Goal: Find specific page/section: Find specific page/section

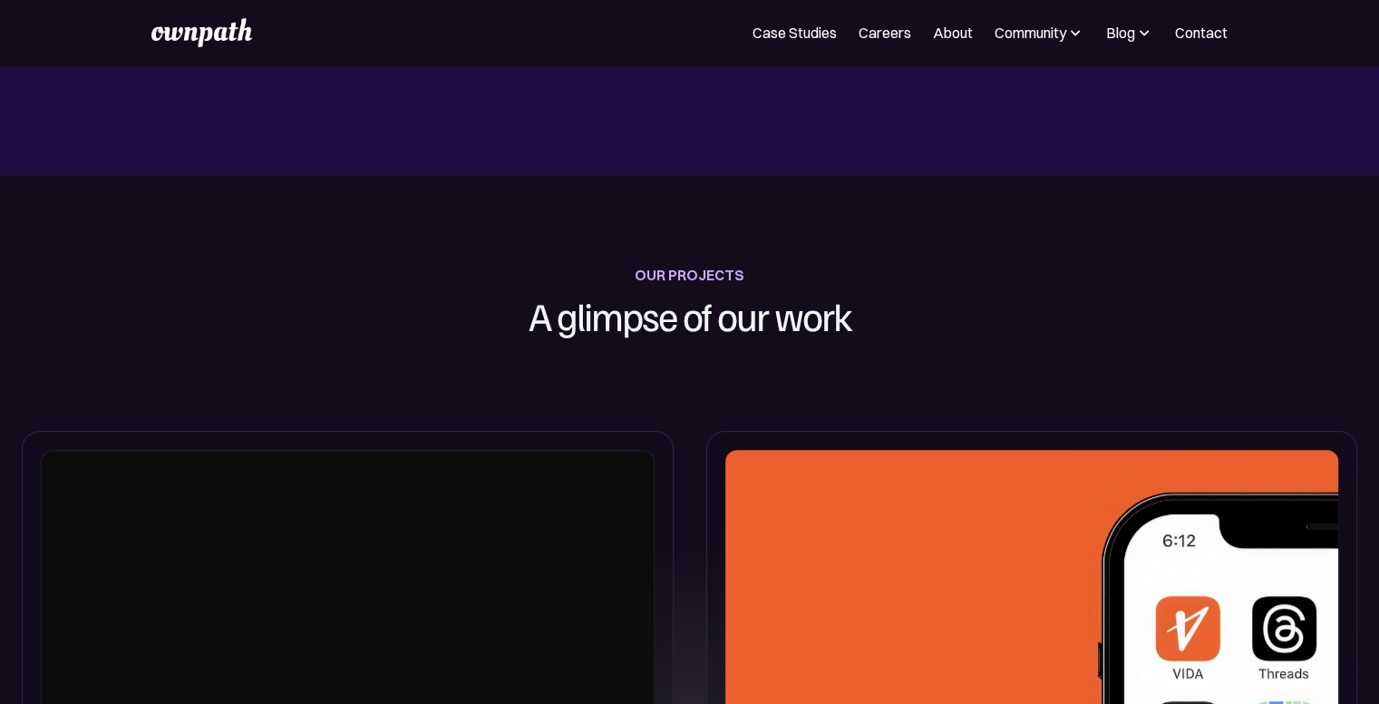
scroll to position [907, 0]
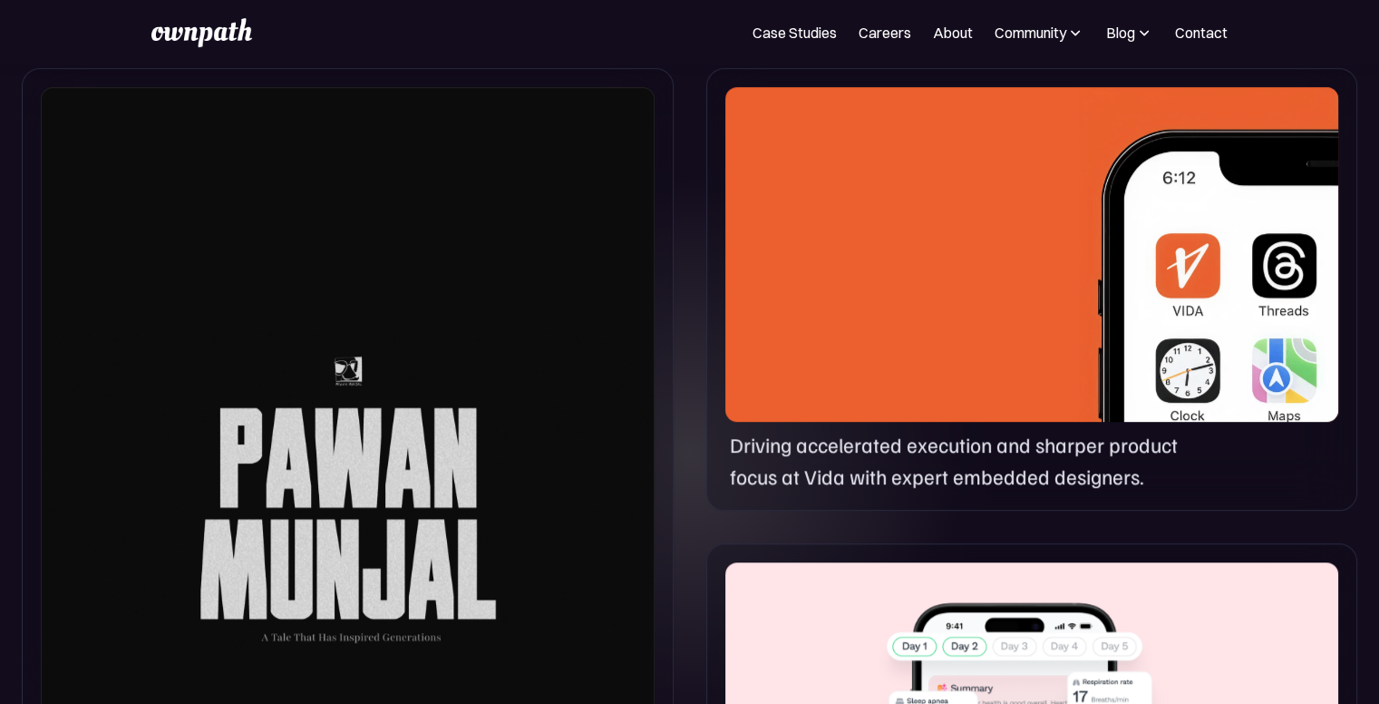
click at [1167, 326] on img at bounding box center [1208, 263] width 260 height 353
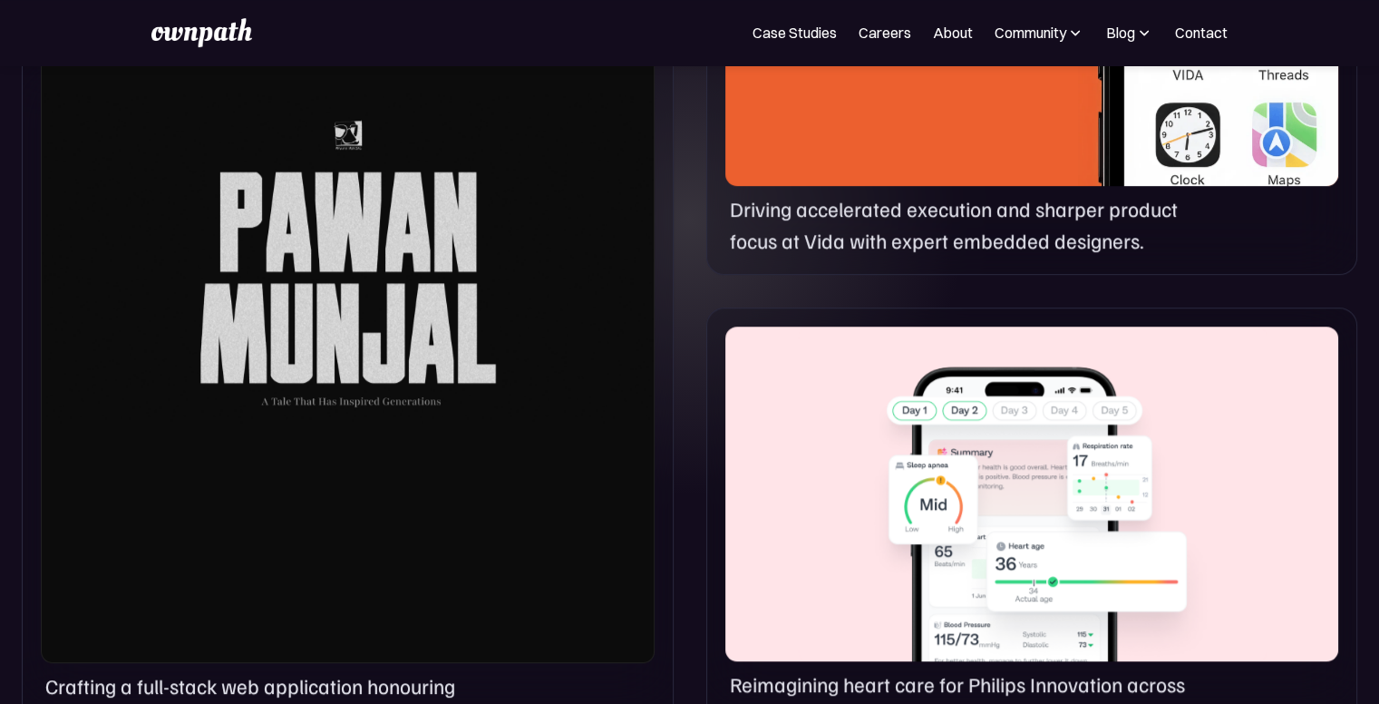
scroll to position [1270, 0]
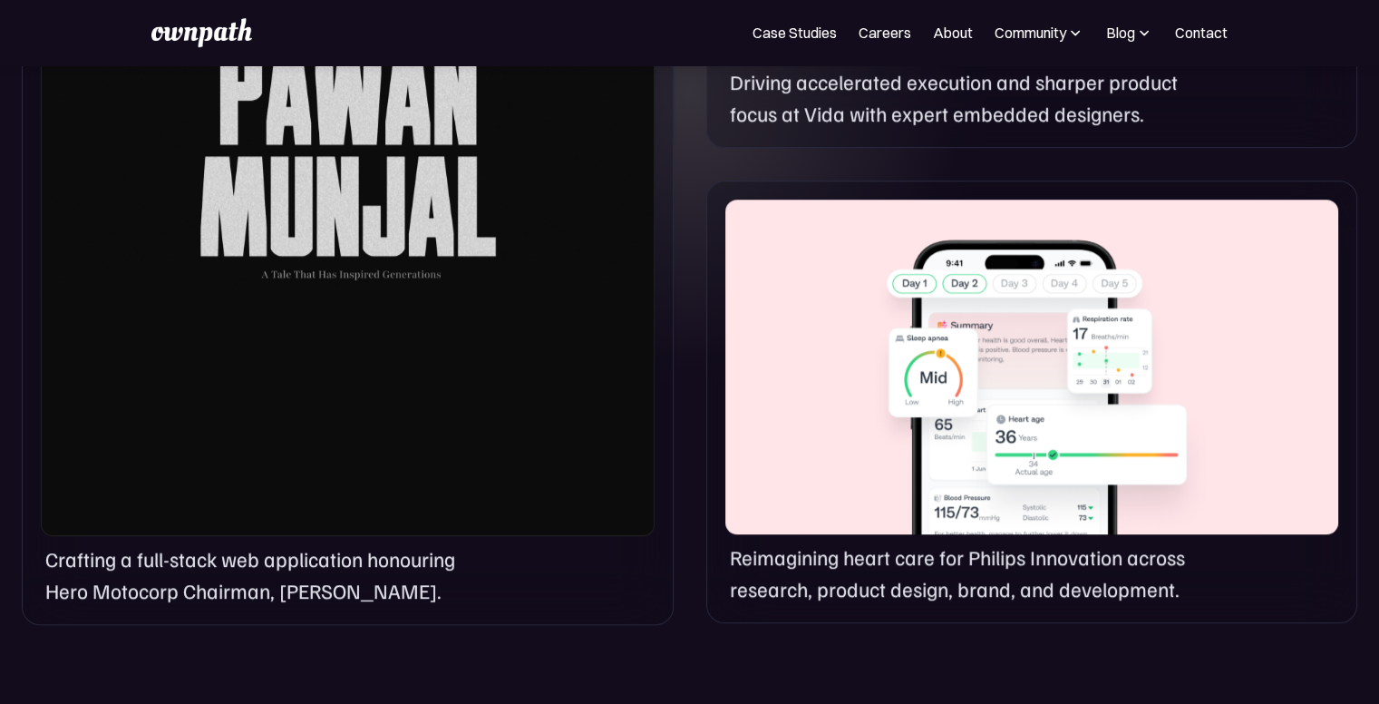
click at [448, 256] on div at bounding box center [348, 130] width 614 height 813
click at [889, 346] on div at bounding box center [1031, 368] width 613 height 336
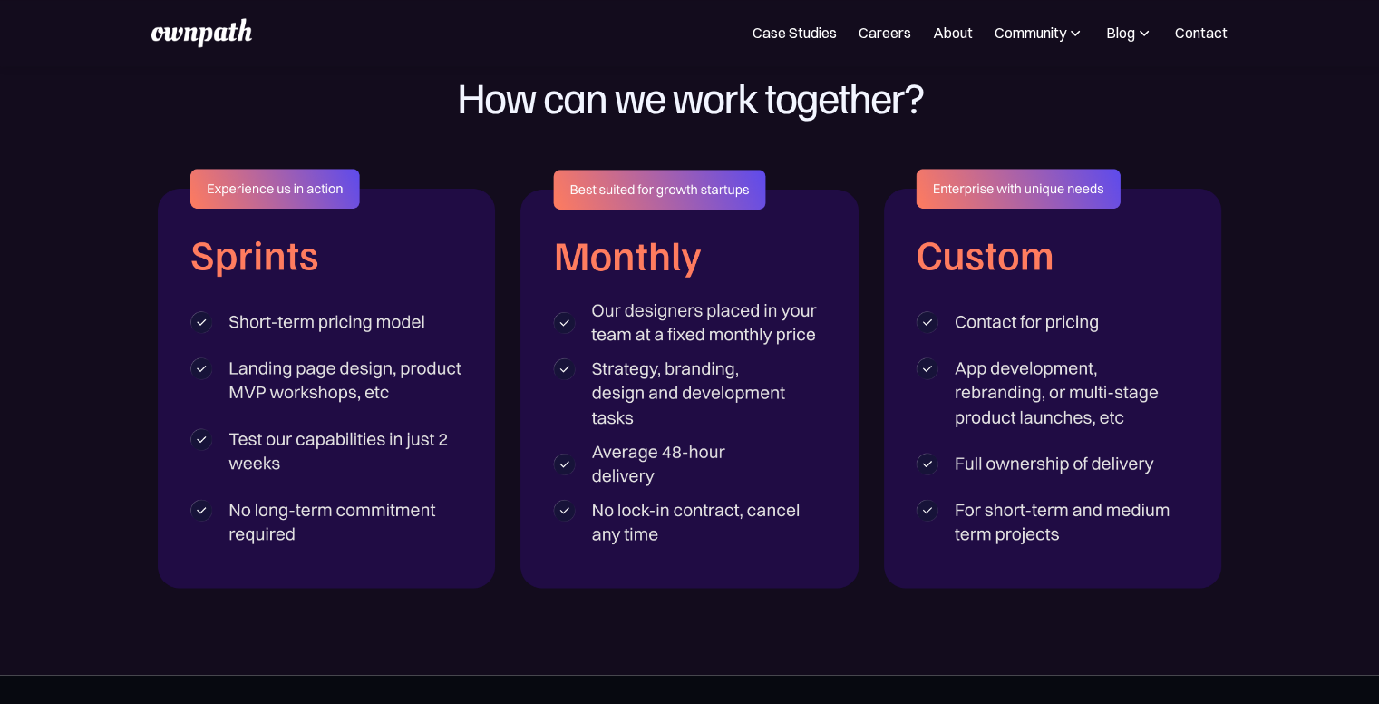
scroll to position [2902, 0]
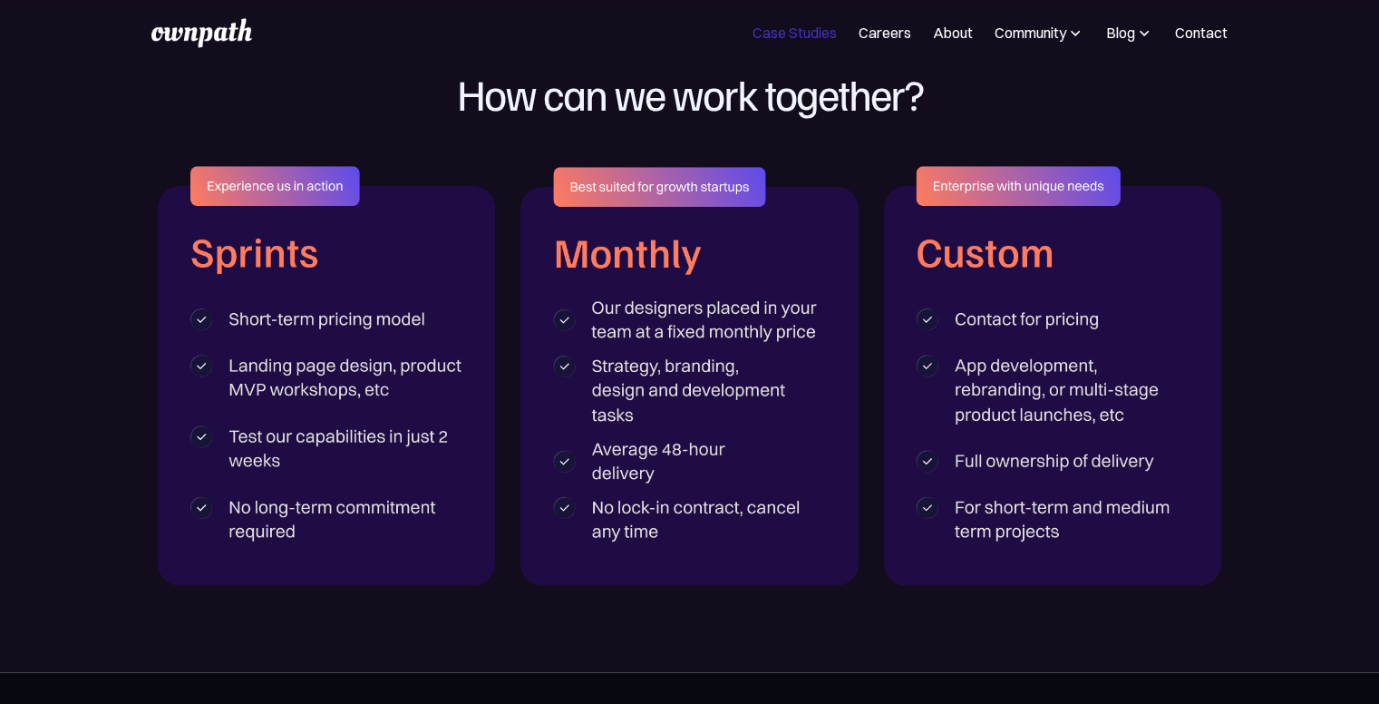
click at [816, 30] on link "Case Studies" at bounding box center [795, 33] width 84 height 22
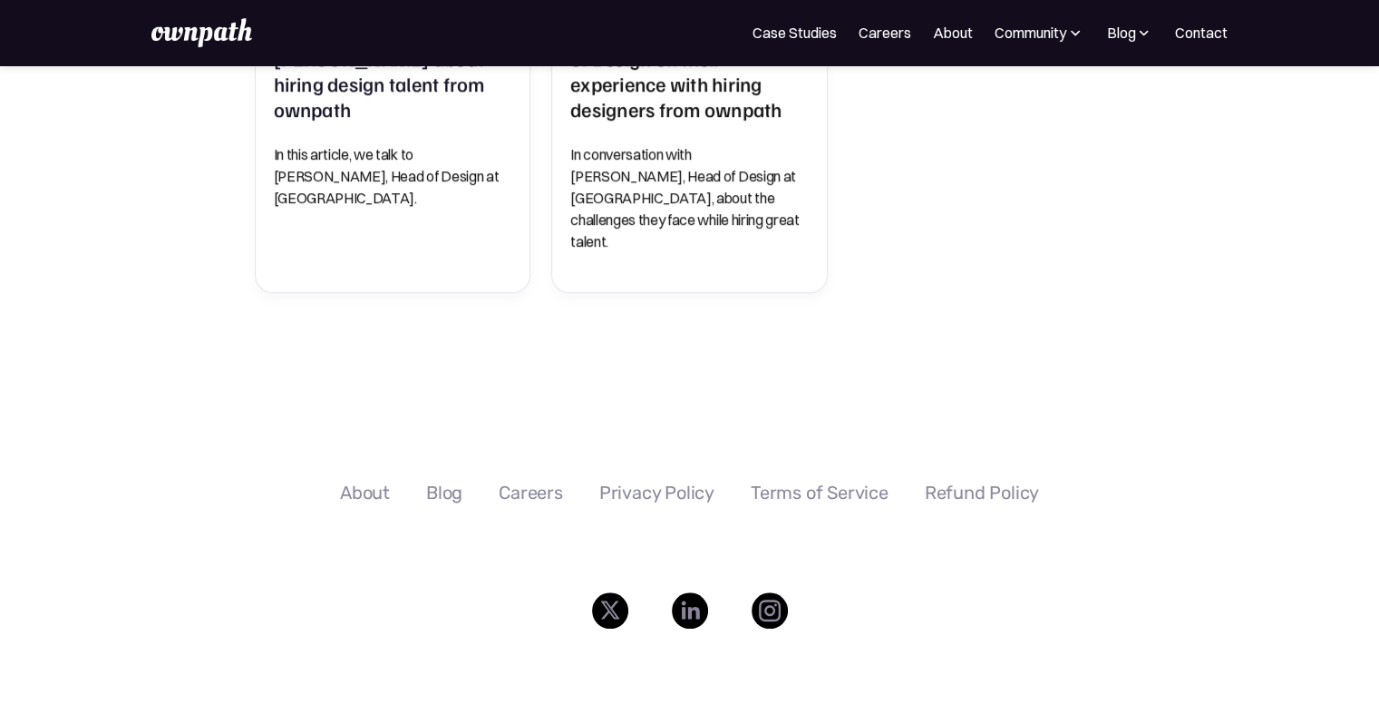
scroll to position [1359, 0]
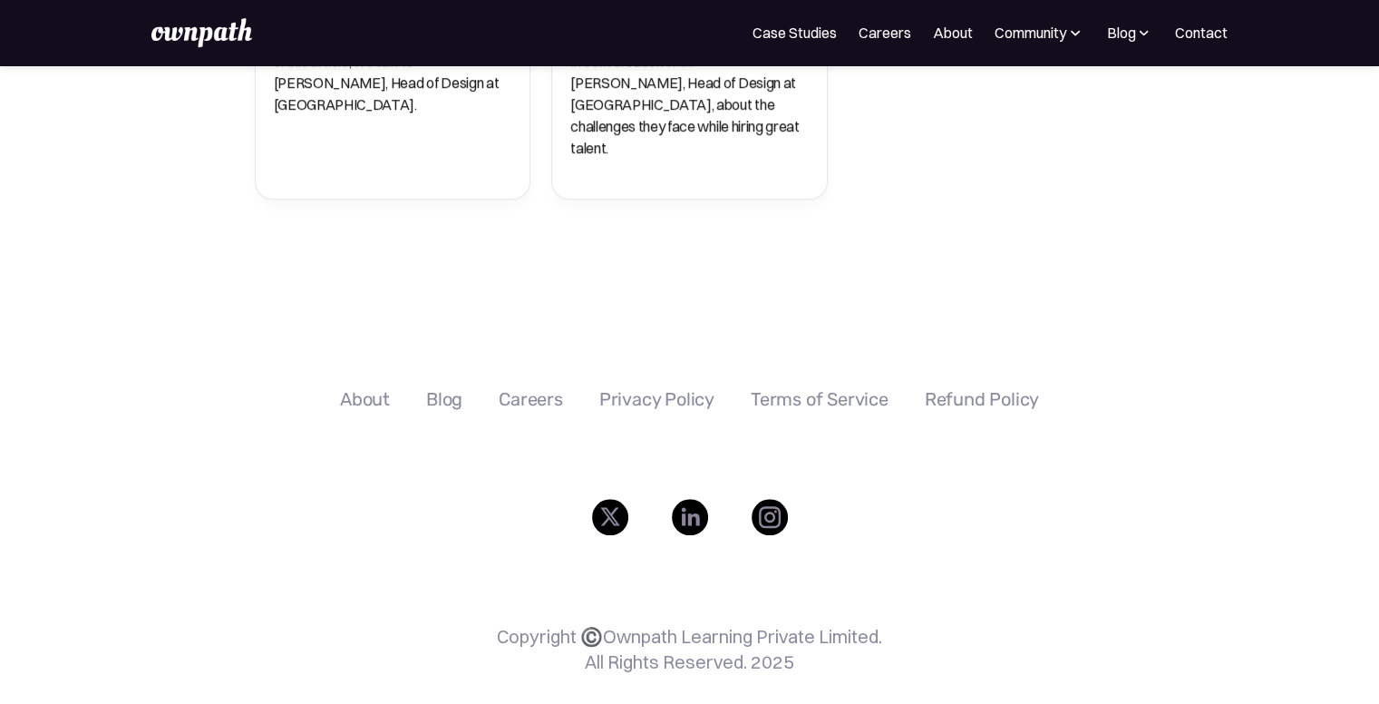
click at [678, 499] on img at bounding box center [690, 517] width 36 height 36
